Goal: Complete application form: Complete application form

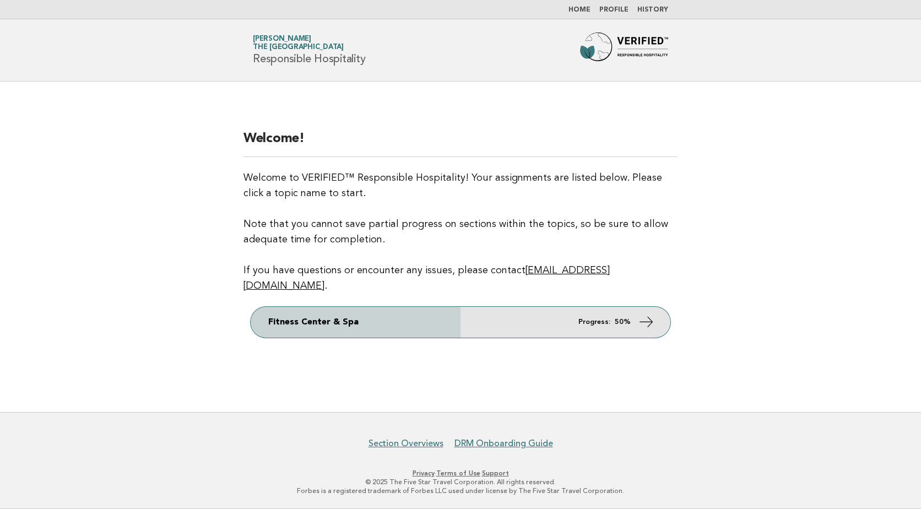
click at [563, 308] on link "Fitness Center & Spa Progress: 50%" at bounding box center [461, 322] width 420 height 31
click at [399, 307] on link "Fitness Center & Spa Progress: 50%" at bounding box center [461, 322] width 420 height 31
click at [651, 313] on icon at bounding box center [646, 321] width 16 height 16
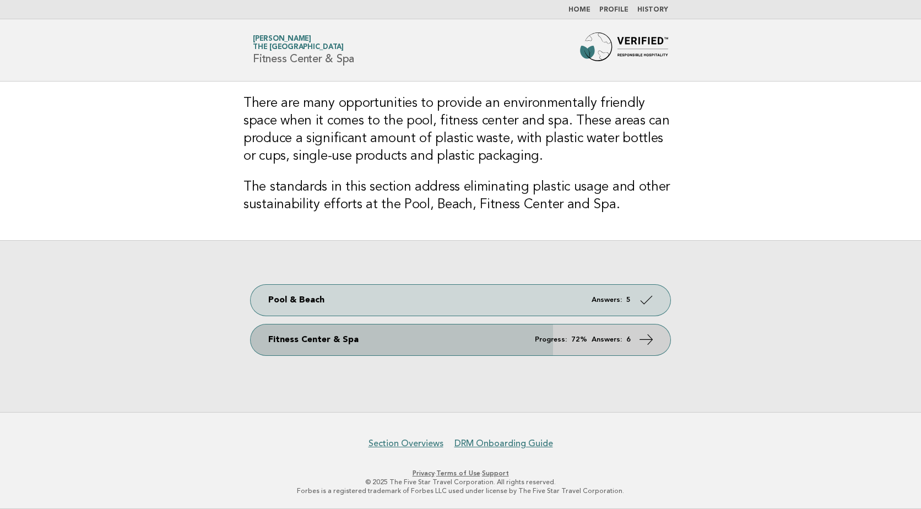
click at [644, 340] on icon at bounding box center [646, 339] width 16 height 16
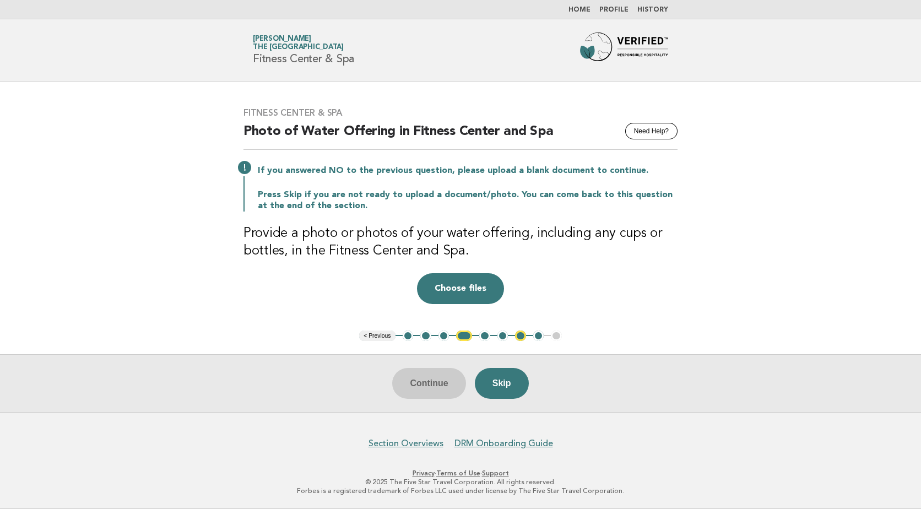
click at [384, 337] on button "< Previous" at bounding box center [377, 335] width 36 height 11
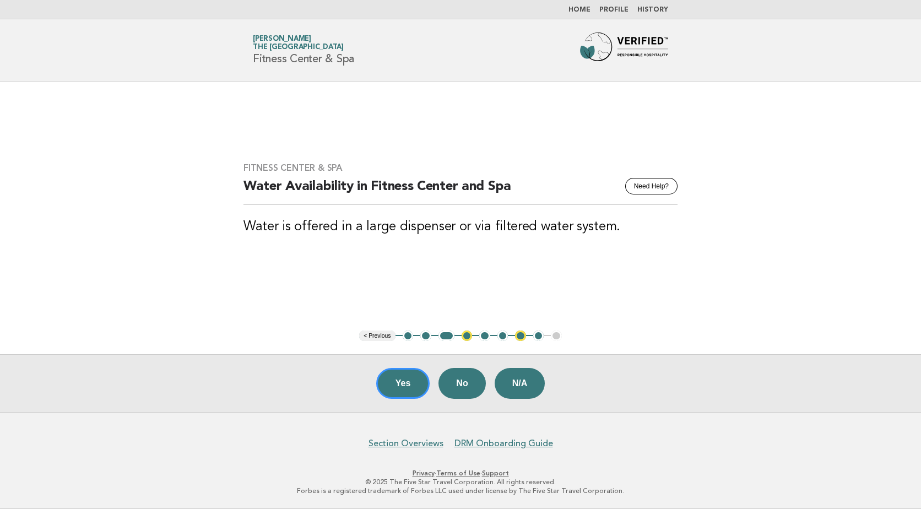
click at [388, 335] on button "< Previous" at bounding box center [377, 335] width 36 height 11
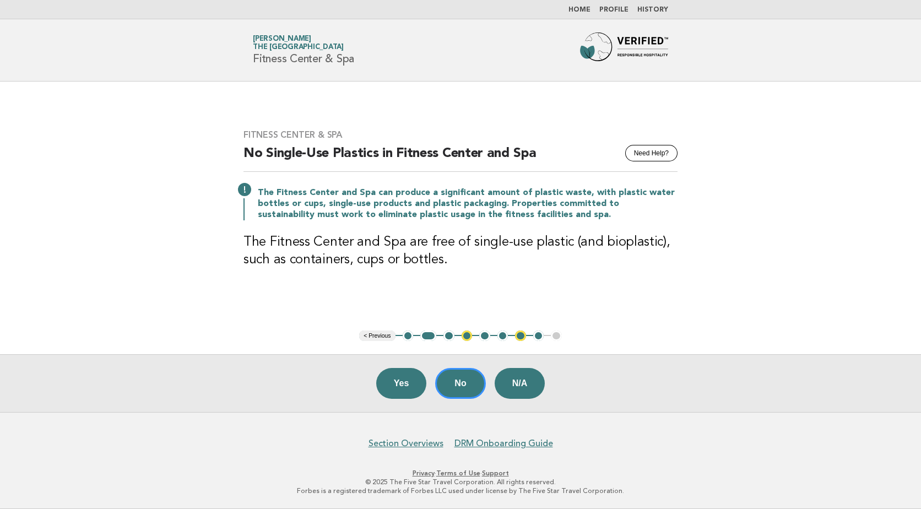
click at [388, 335] on button "< Previous" at bounding box center [377, 335] width 36 height 11
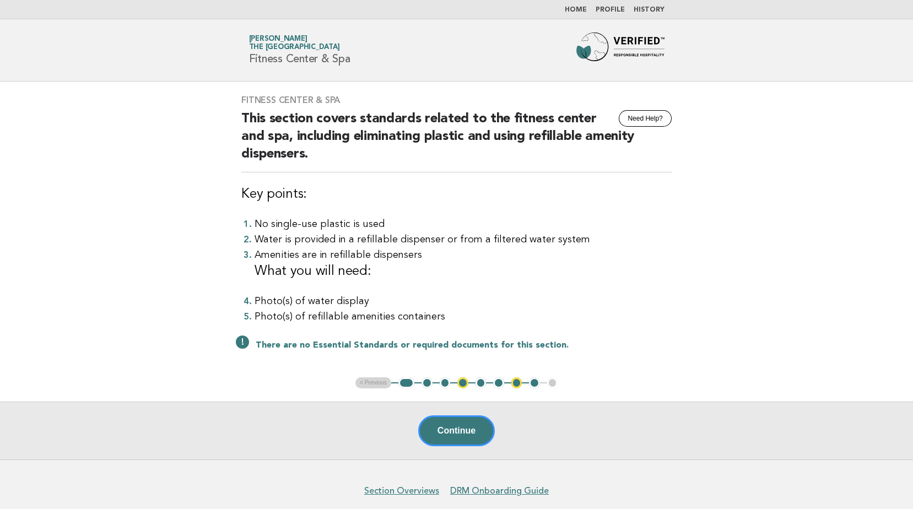
click at [421, 380] on ul "< Previous 1 2 3 4 5 6 7 8 9" at bounding box center [456, 382] width 203 height 11
click at [426, 381] on button "2" at bounding box center [426, 382] width 11 height 11
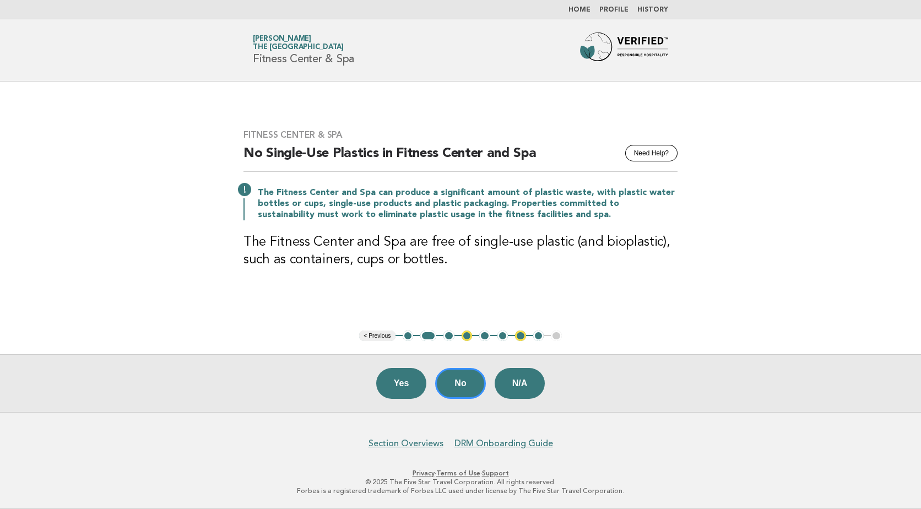
click at [383, 337] on button "< Previous" at bounding box center [377, 335] width 36 height 11
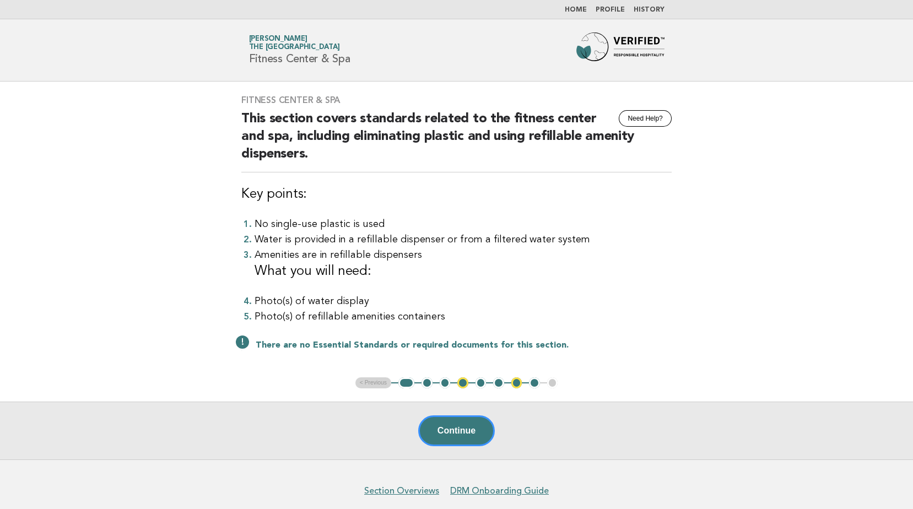
click at [448, 384] on button "3" at bounding box center [445, 382] width 11 height 11
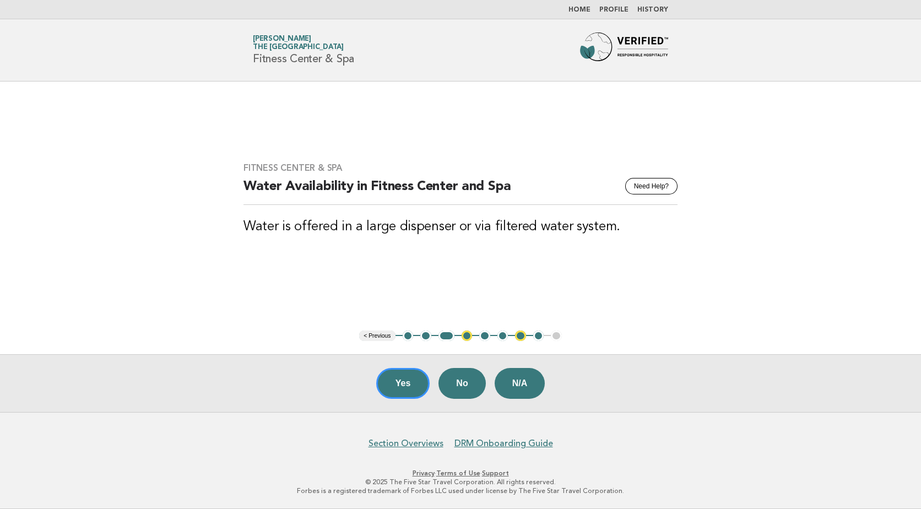
click at [484, 340] on button "5" at bounding box center [484, 335] width 11 height 11
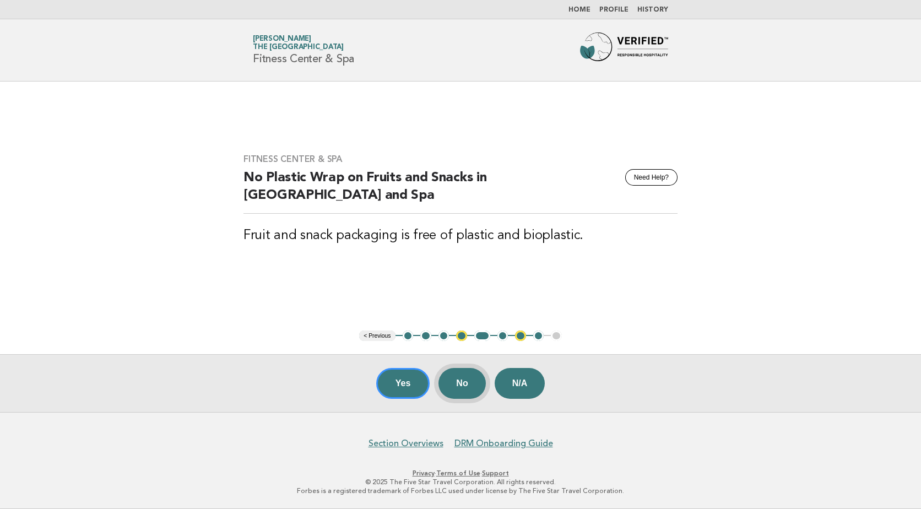
click at [470, 387] on button "No" at bounding box center [461, 383] width 47 height 31
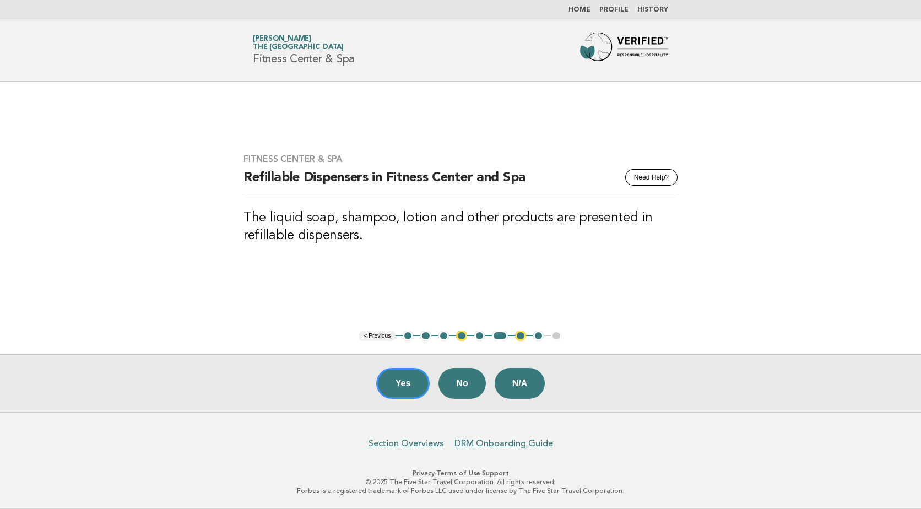
click at [372, 335] on button "< Previous" at bounding box center [377, 335] width 36 height 11
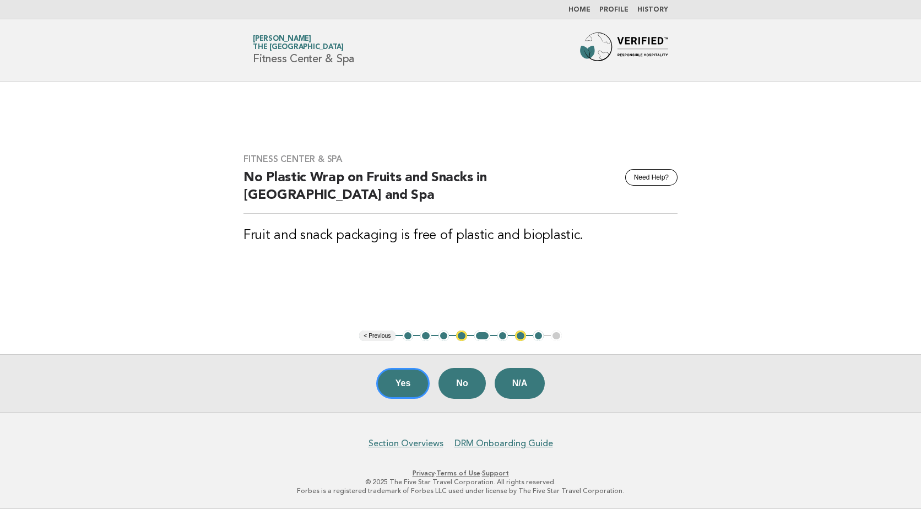
click at [372, 335] on button "< Previous" at bounding box center [377, 335] width 36 height 11
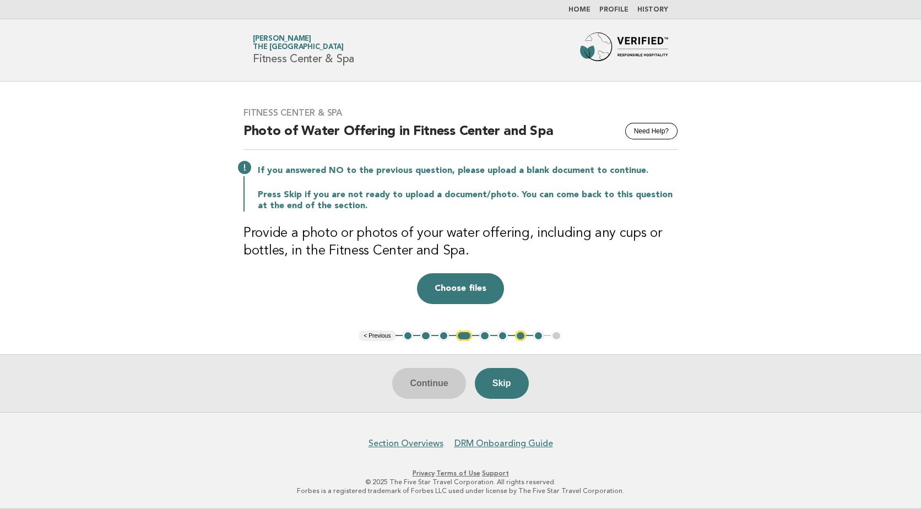
click at [372, 335] on button "< Previous" at bounding box center [377, 335] width 36 height 11
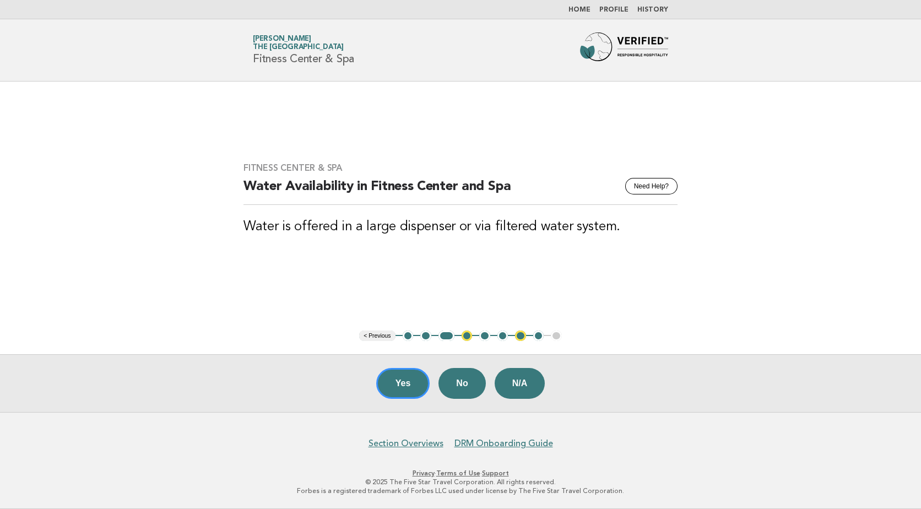
click at [372, 335] on button "< Previous" at bounding box center [377, 335] width 36 height 11
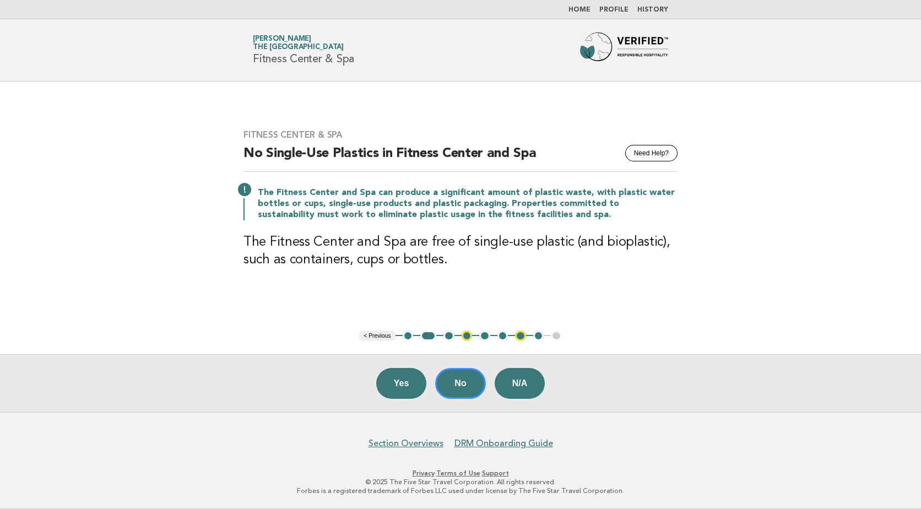
click at [372, 335] on button "< Previous" at bounding box center [377, 335] width 36 height 11
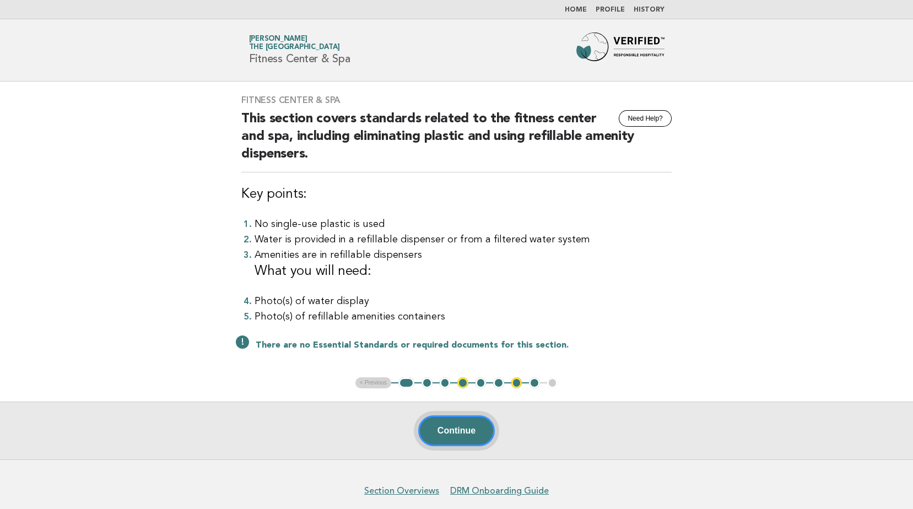
click at [464, 432] on button "Continue" at bounding box center [456, 430] width 77 height 31
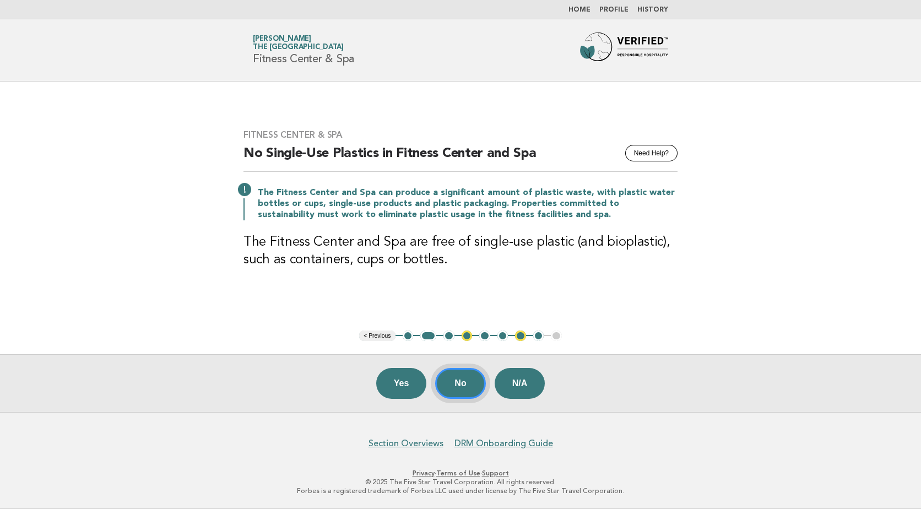
click at [469, 381] on button "No" at bounding box center [460, 383] width 50 height 31
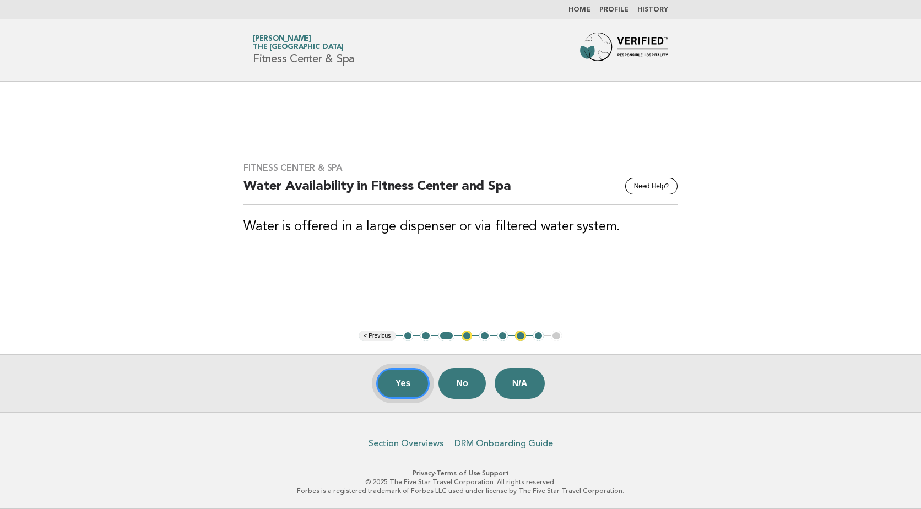
click at [401, 384] on button "Yes" at bounding box center [403, 383] width 54 height 31
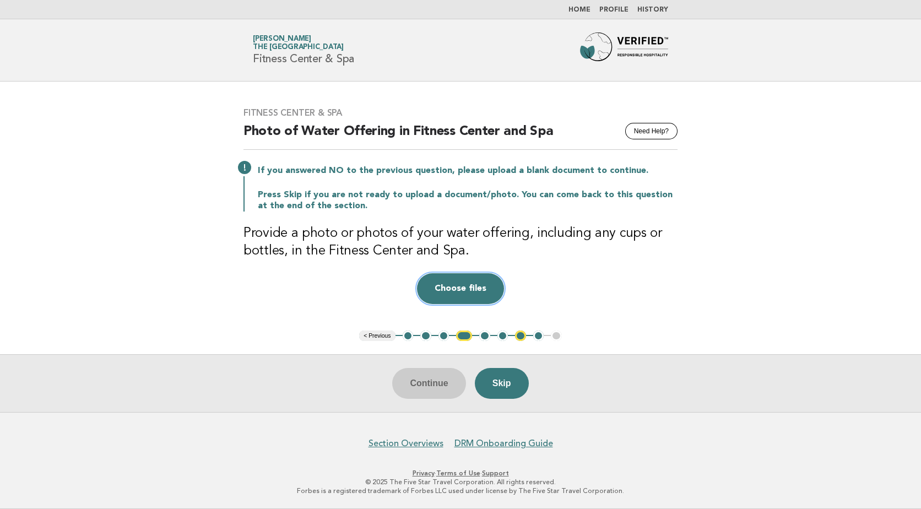
click at [477, 297] on button "Choose files" at bounding box center [460, 288] width 87 height 31
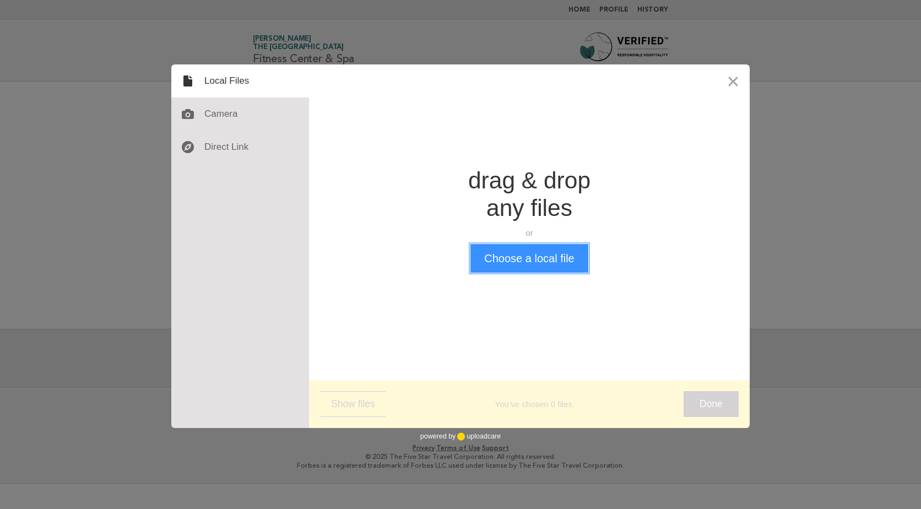
click at [517, 261] on button "Choose a local file" at bounding box center [528, 258] width 117 height 29
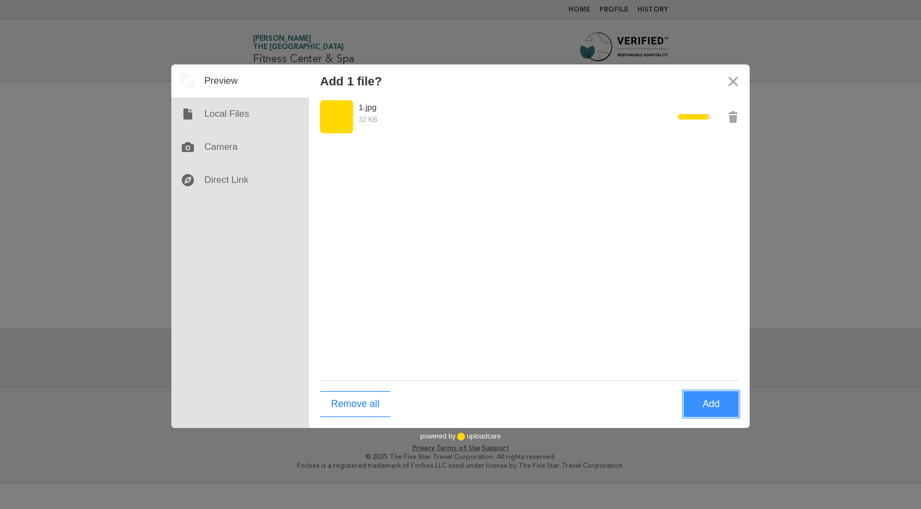
click at [684, 397] on button "Add" at bounding box center [711, 404] width 55 height 26
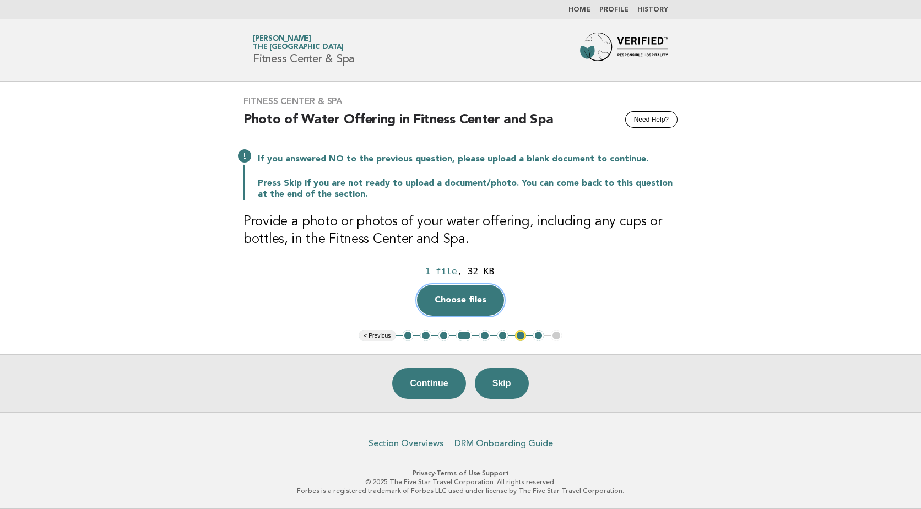
click at [445, 307] on button "Choose files" at bounding box center [460, 300] width 87 height 31
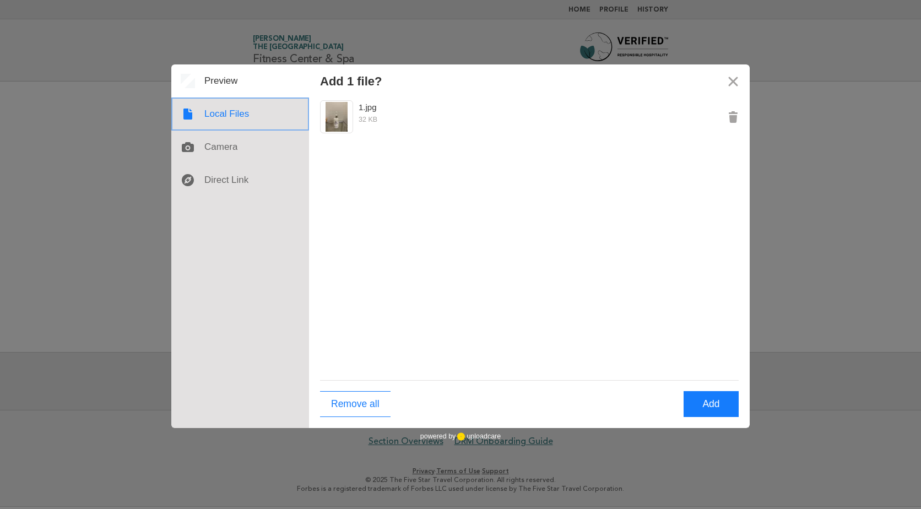
click at [225, 117] on div at bounding box center [240, 113] width 138 height 33
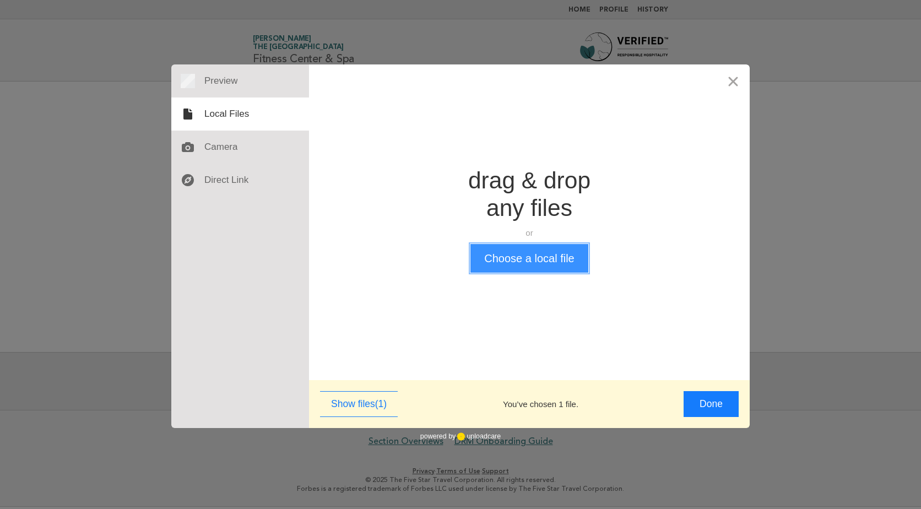
click at [573, 269] on button "Choose a local file" at bounding box center [528, 258] width 117 height 29
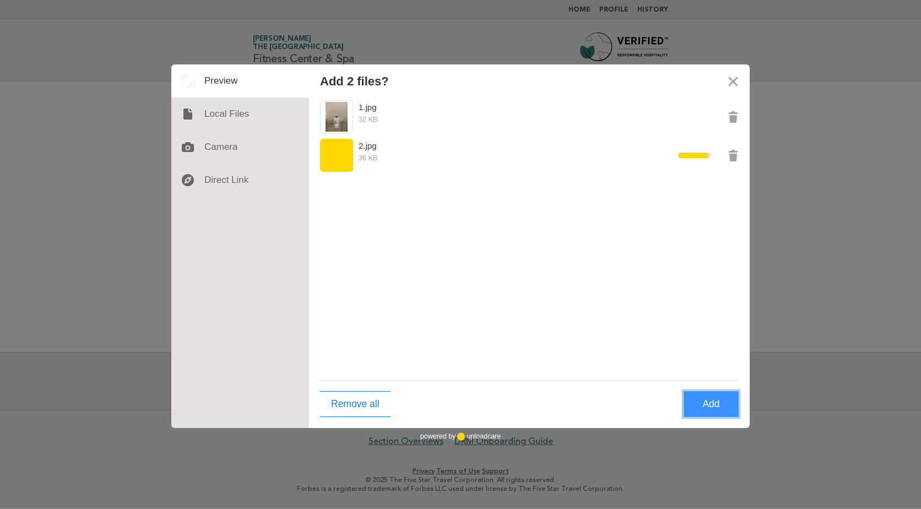
click at [717, 409] on button "Add" at bounding box center [711, 404] width 55 height 26
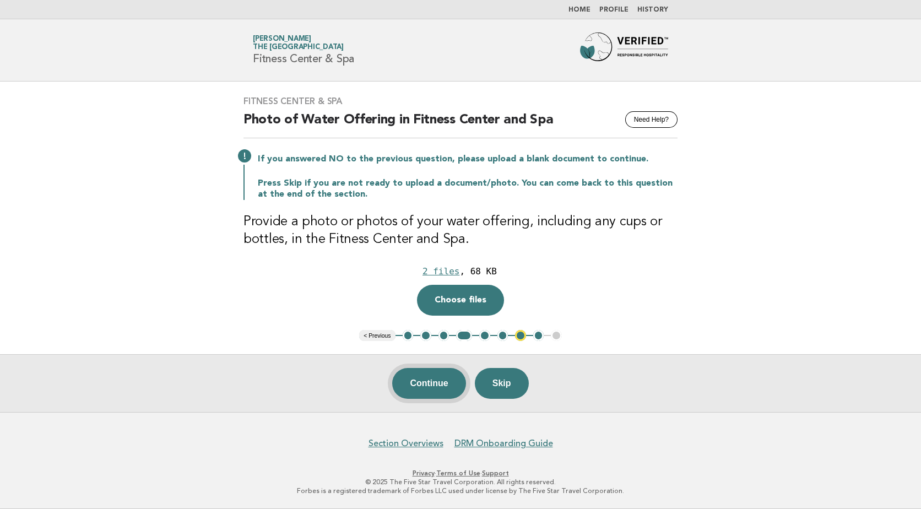
click at [416, 388] on button "Continue" at bounding box center [428, 383] width 73 height 31
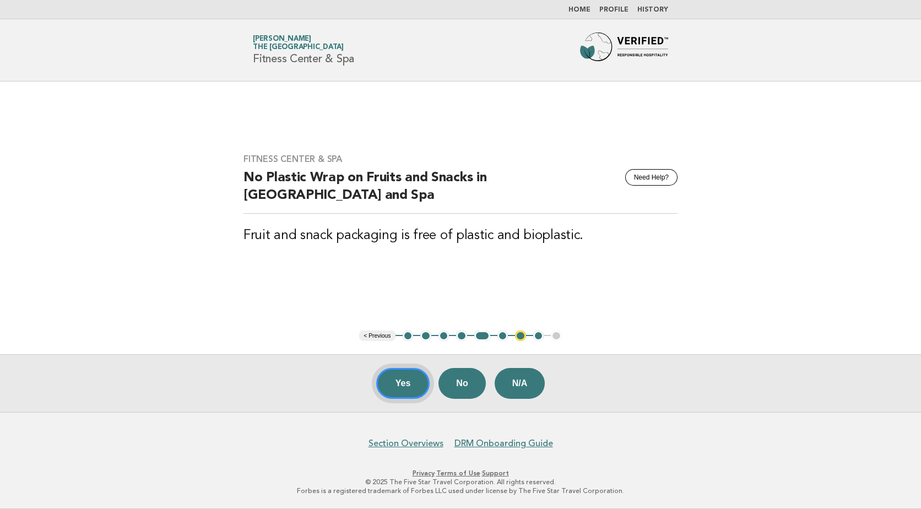
click at [416, 388] on button "Yes" at bounding box center [403, 383] width 54 height 31
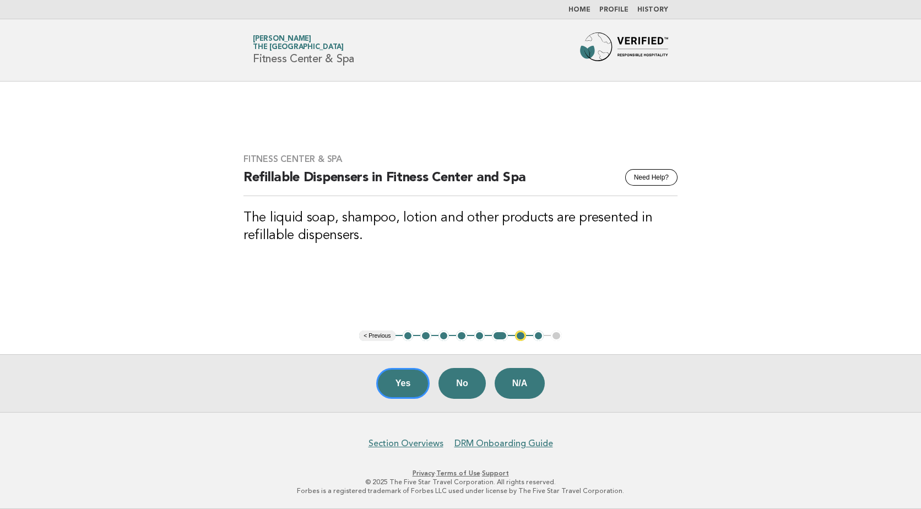
click at [377, 333] on button "< Previous" at bounding box center [377, 335] width 36 height 11
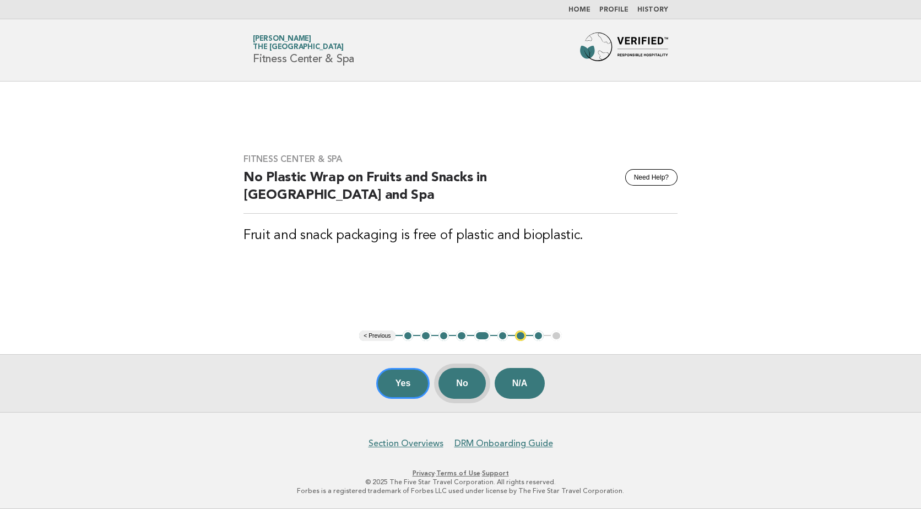
click at [456, 387] on button "No" at bounding box center [461, 383] width 47 height 31
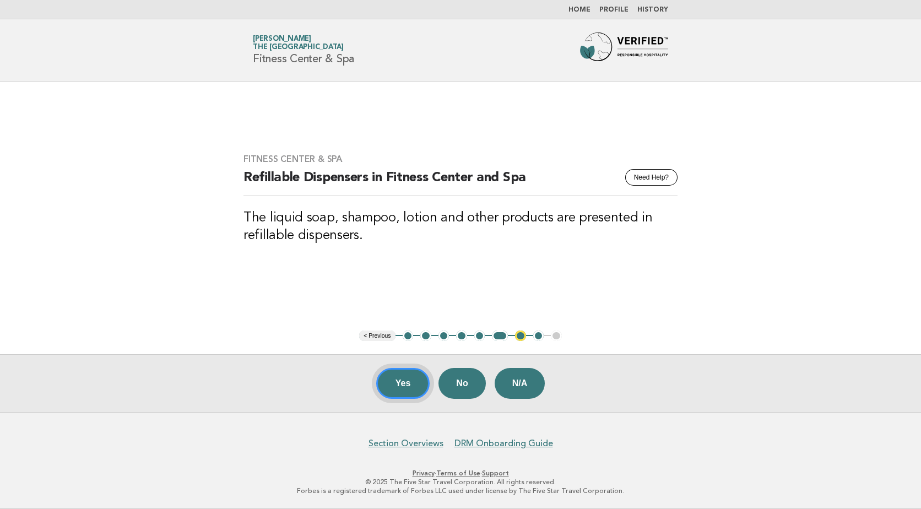
click at [385, 377] on button "Yes" at bounding box center [403, 383] width 54 height 31
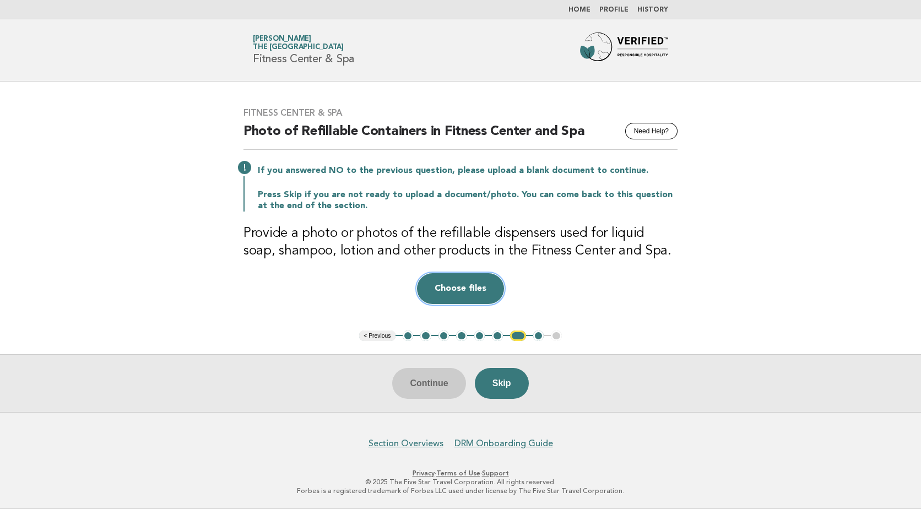
click at [475, 290] on button "Choose files" at bounding box center [460, 288] width 87 height 31
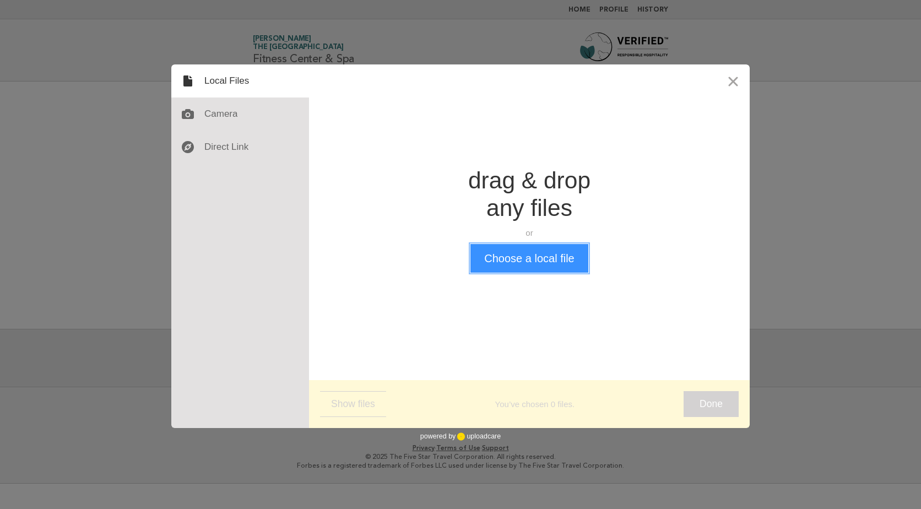
click at [561, 264] on button "Choose a local file" at bounding box center [528, 258] width 117 height 29
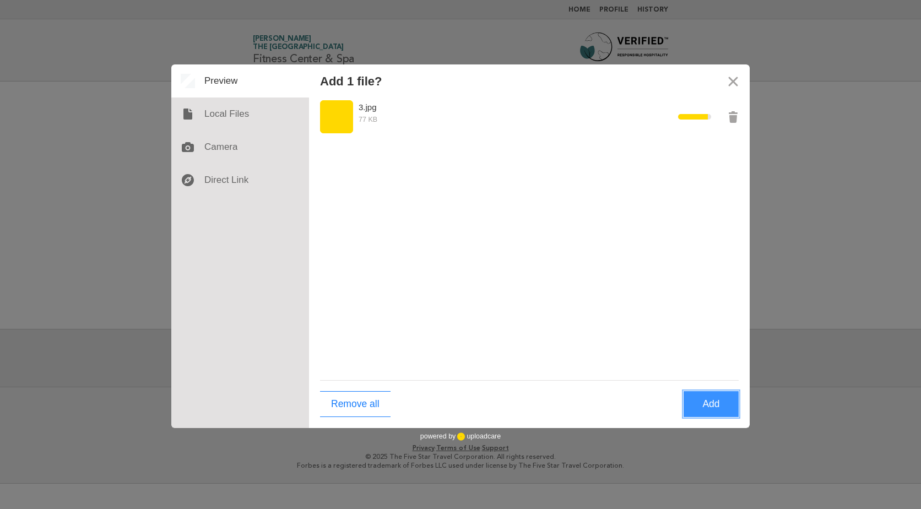
click at [720, 405] on button "Add" at bounding box center [711, 404] width 55 height 26
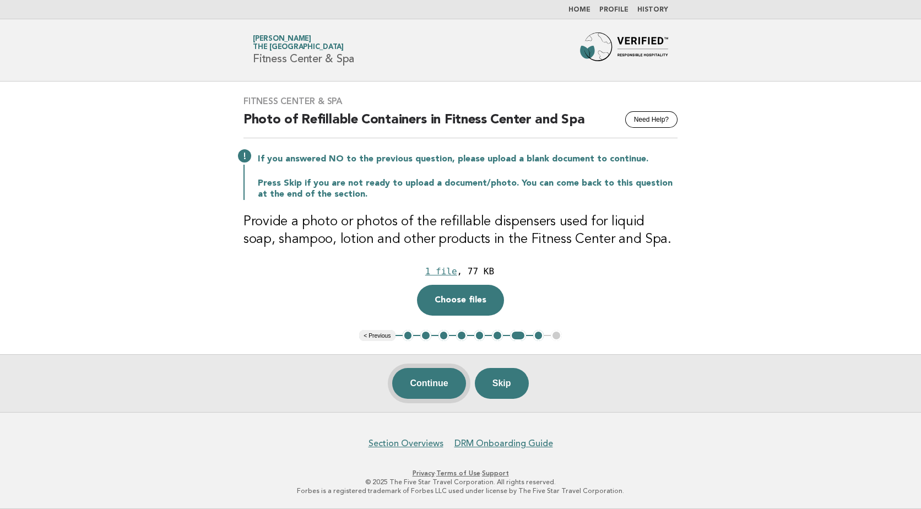
click at [448, 384] on button "Continue" at bounding box center [428, 383] width 73 height 31
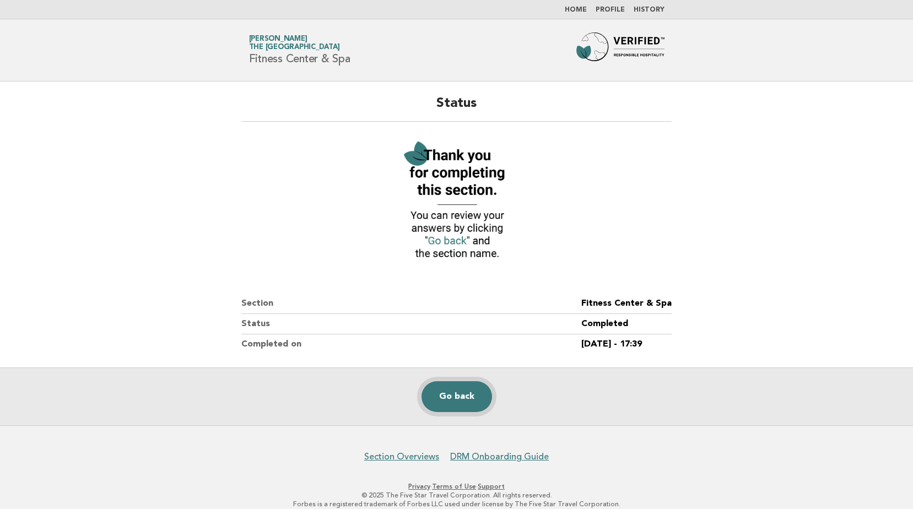
click at [454, 398] on link "Go back" at bounding box center [456, 396] width 71 height 31
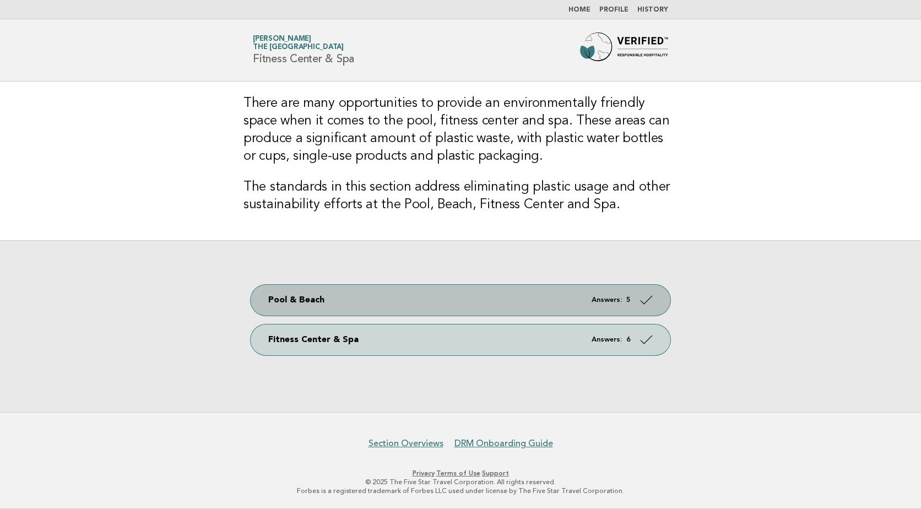
click at [459, 305] on link "Pool & Beach Answers: 5" at bounding box center [461, 300] width 420 height 31
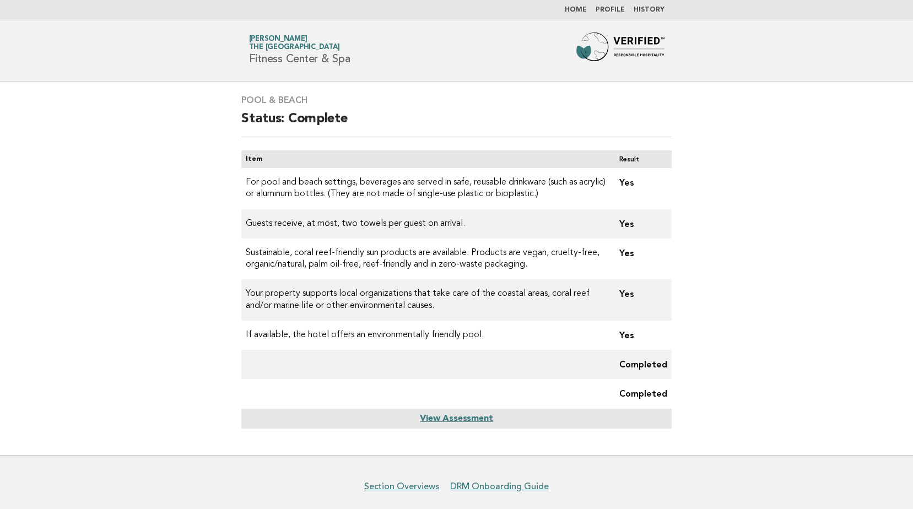
click at [448, 416] on link "View Assessment" at bounding box center [456, 418] width 73 height 9
click at [468, 414] on link "View Assessment" at bounding box center [456, 418] width 73 height 9
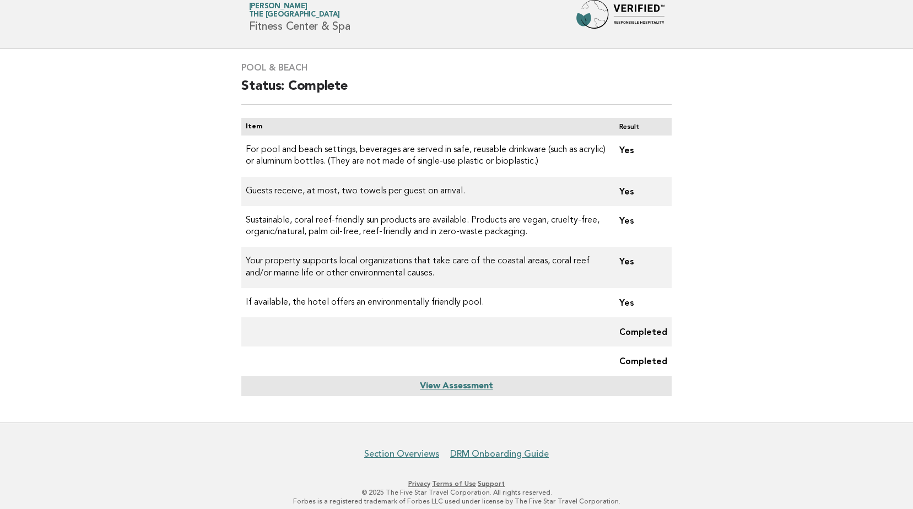
scroll to position [42, 0]
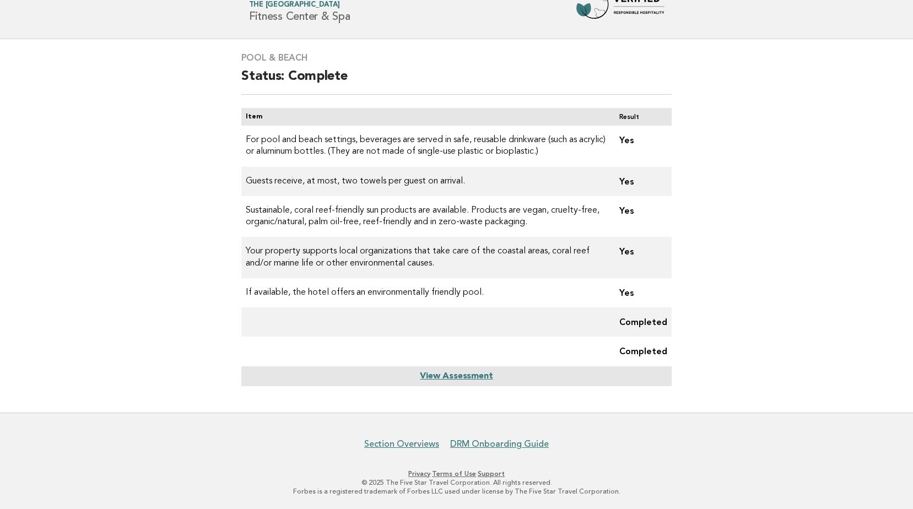
click at [453, 379] on link "View Assessment" at bounding box center [456, 376] width 73 height 9
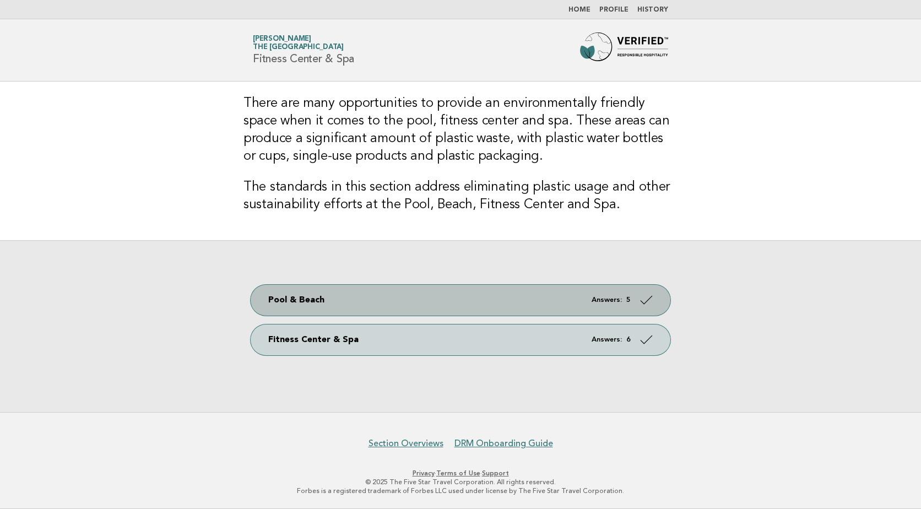
click at [285, 296] on link "Pool & Beach Answers: 5" at bounding box center [461, 300] width 420 height 31
